Goal: Navigation & Orientation: Find specific page/section

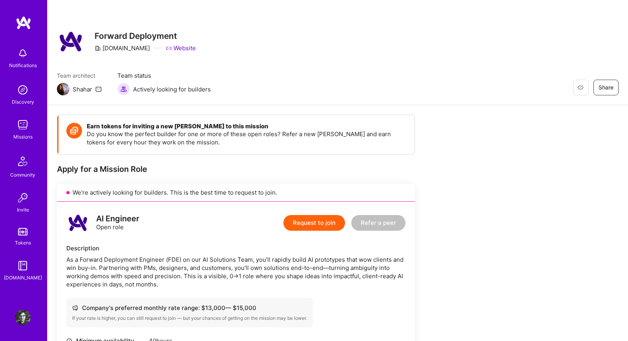
scroll to position [583, 0]
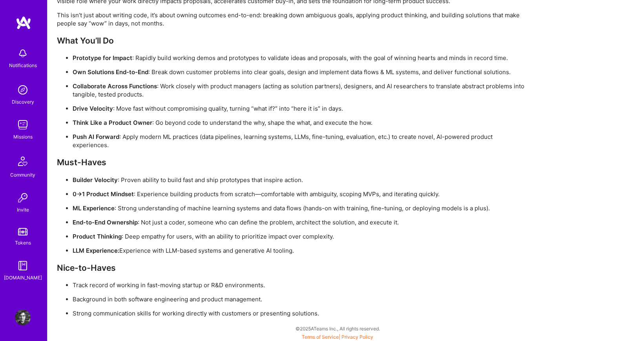
click at [23, 131] on img at bounding box center [23, 125] width 16 height 16
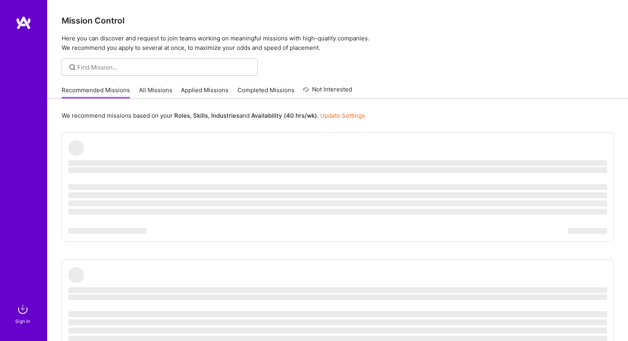
click at [146, 90] on link "All Missions" at bounding box center [155, 92] width 33 height 13
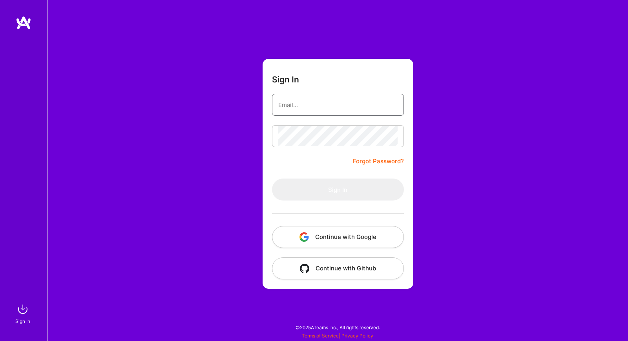
type input "[PERSON_NAME][EMAIL_ADDRESS][DOMAIN_NAME]"
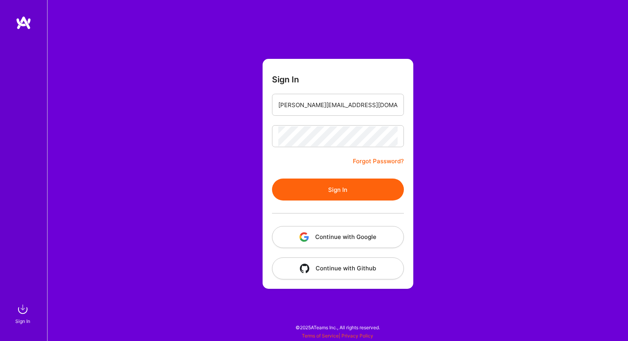
click at [146, 90] on div "Sign In [PERSON_NAME][EMAIL_ADDRESS][DOMAIN_NAME] Forgot Password? Sign In Cont…" at bounding box center [337, 170] width 581 height 341
click at [279, 190] on button "Sign In" at bounding box center [338, 190] width 132 height 22
